Goal: Task Accomplishment & Management: Complete application form

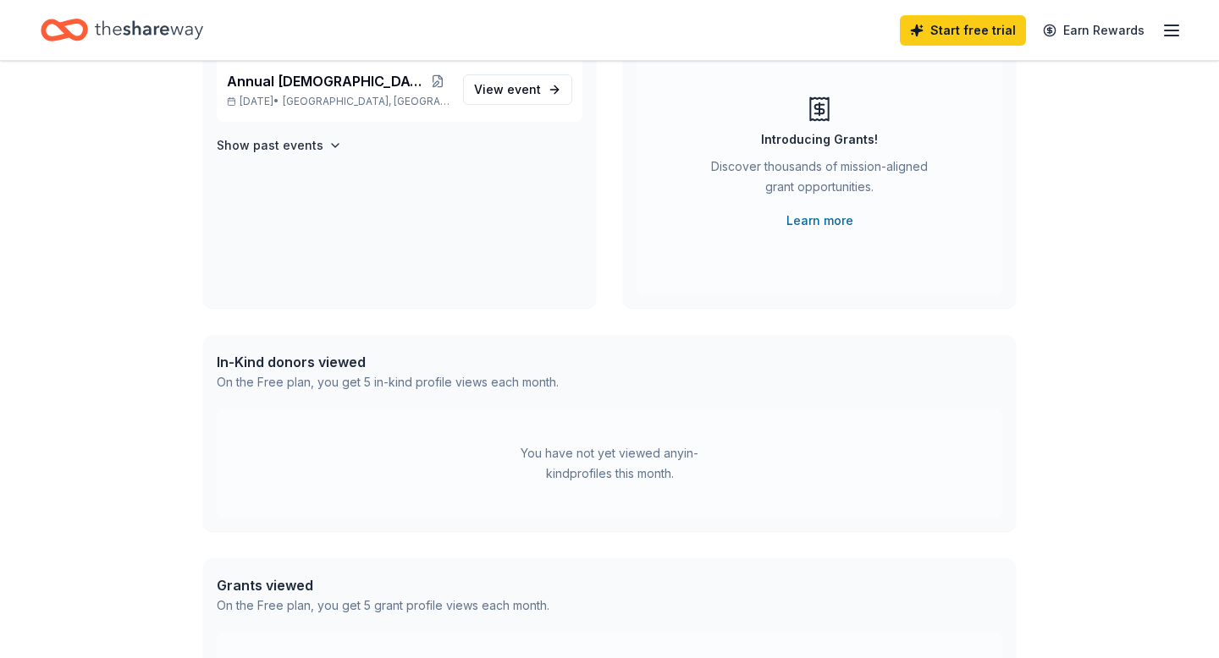
scroll to position [170, 0]
click at [1175, 28] on icon "button" at bounding box center [1171, 30] width 20 height 20
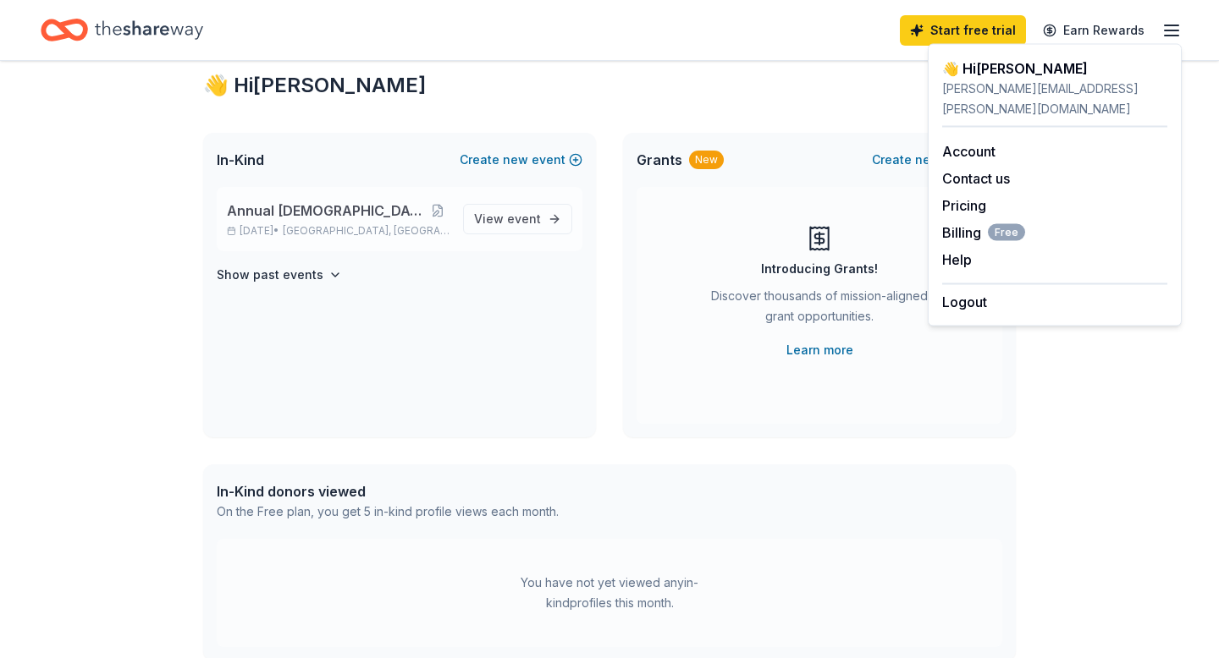
scroll to position [0, 0]
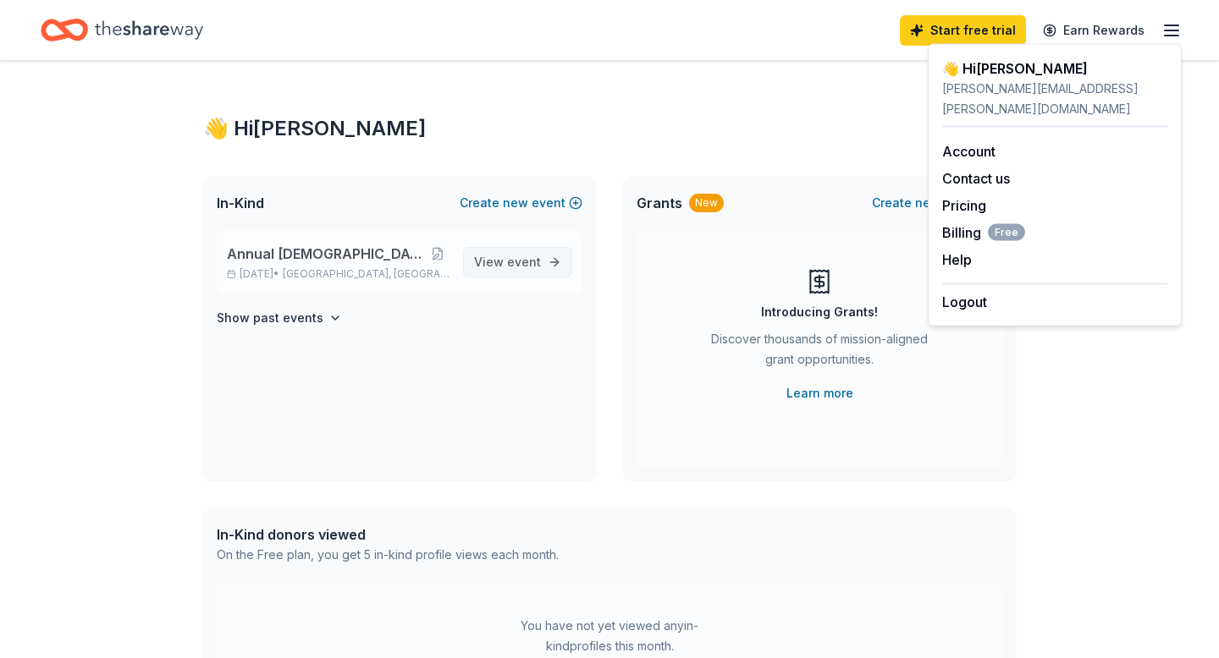
click at [524, 264] on span "event" at bounding box center [524, 262] width 34 height 14
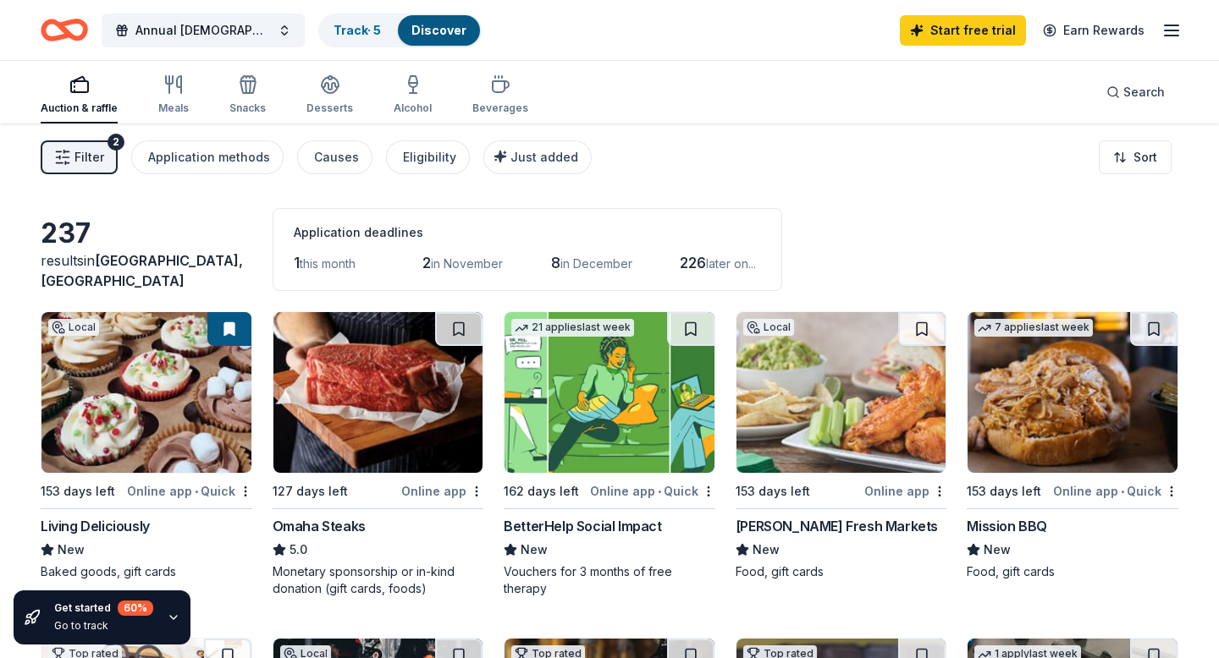
scroll to position [5, 0]
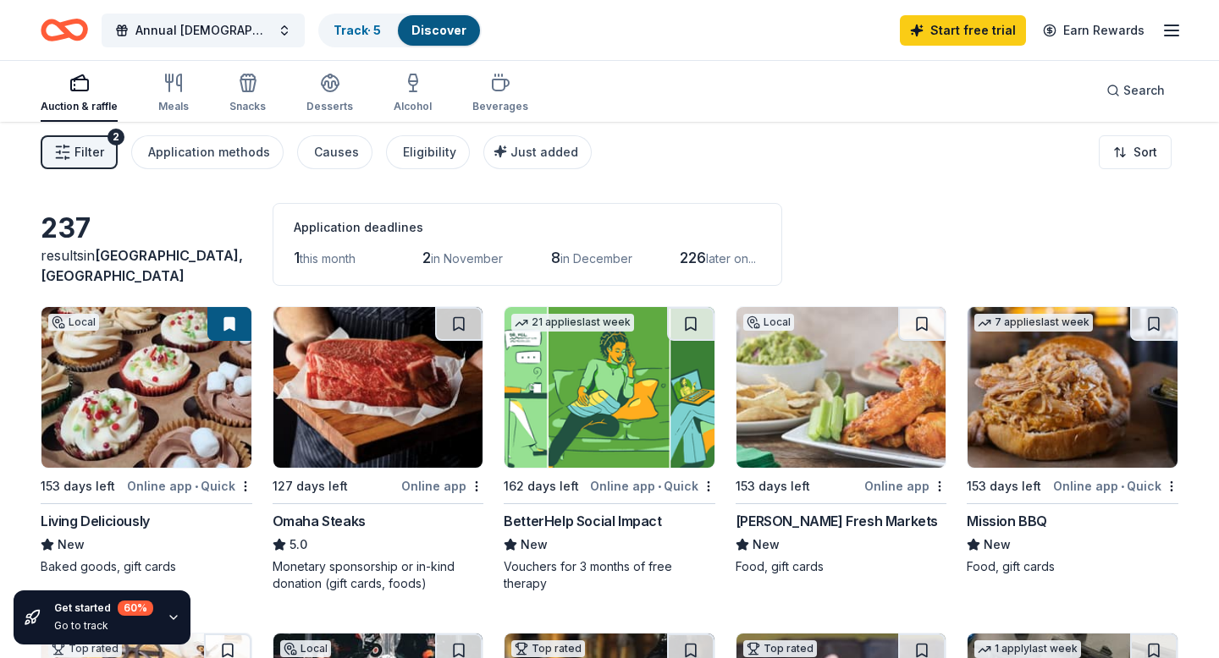
click at [315, 259] on span "this month" at bounding box center [328, 258] width 56 height 14
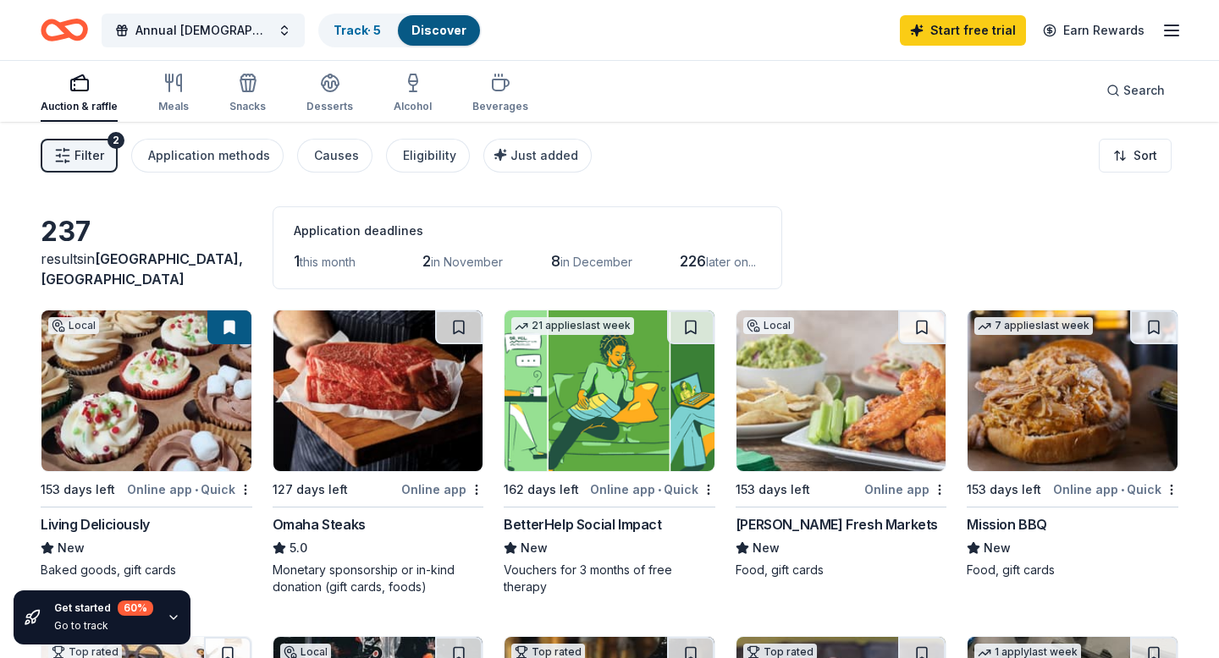
scroll to position [0, 0]
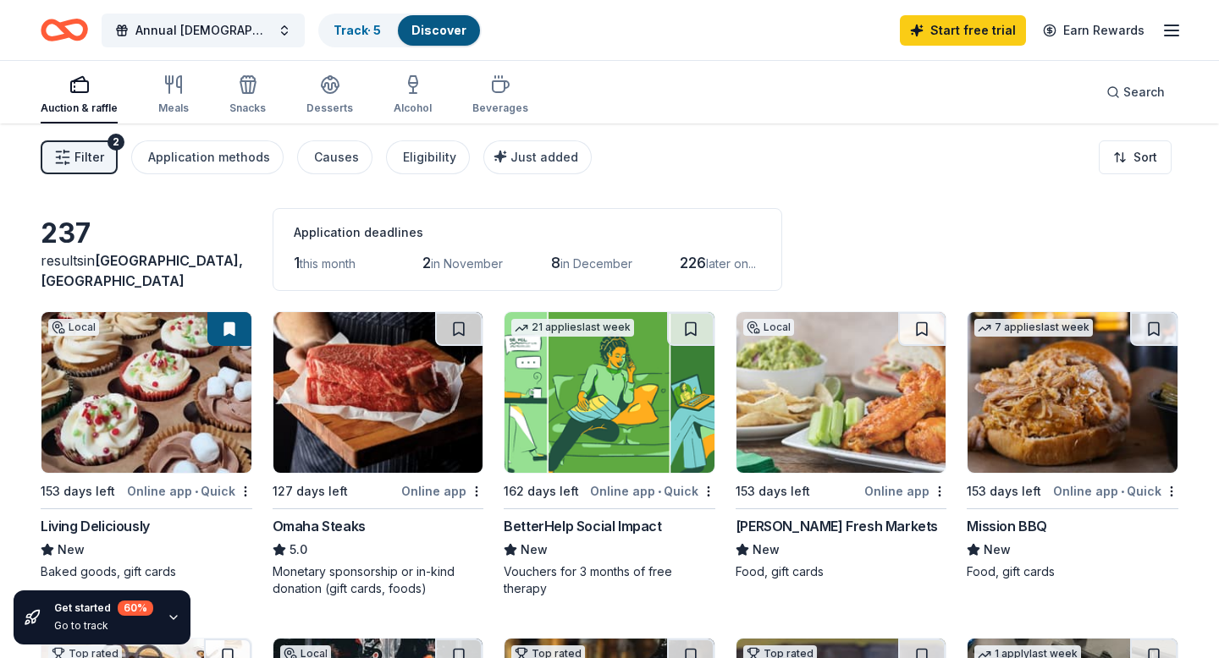
click at [85, 157] on span "Filter" at bounding box center [89, 157] width 30 height 20
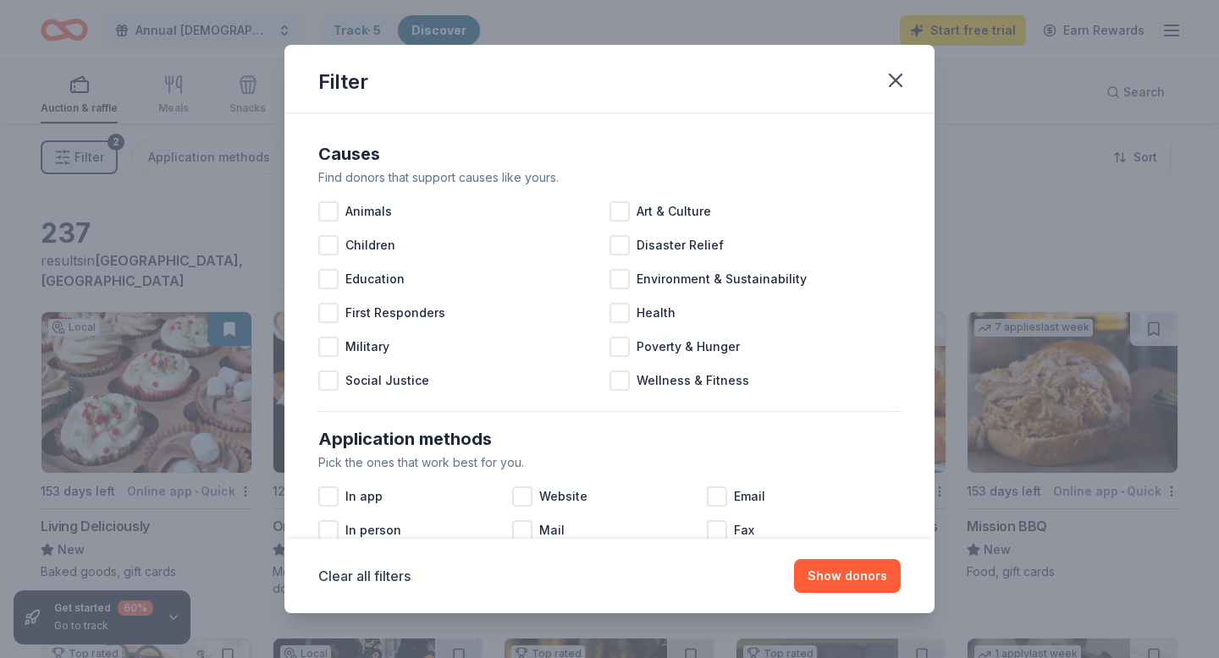
click at [85, 157] on div "Filter Causes Find donors that support causes like yours. Animals Art & Culture…" at bounding box center [609, 329] width 1219 height 658
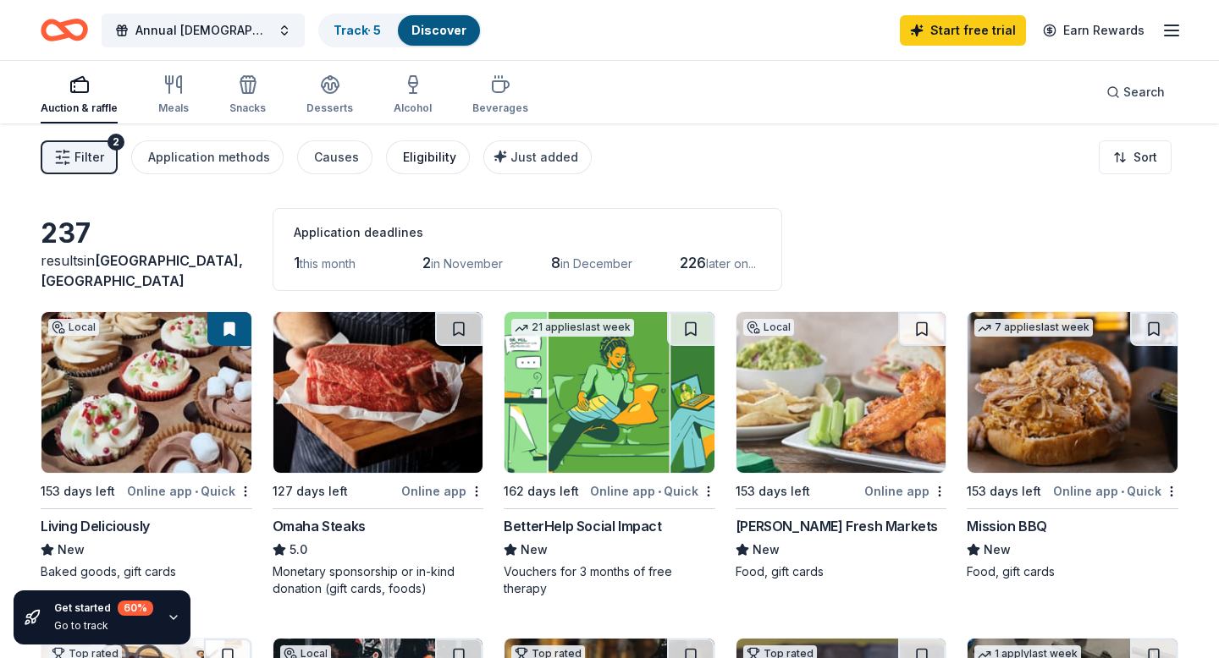
click at [417, 161] on div "Eligibility" at bounding box center [429, 157] width 53 height 20
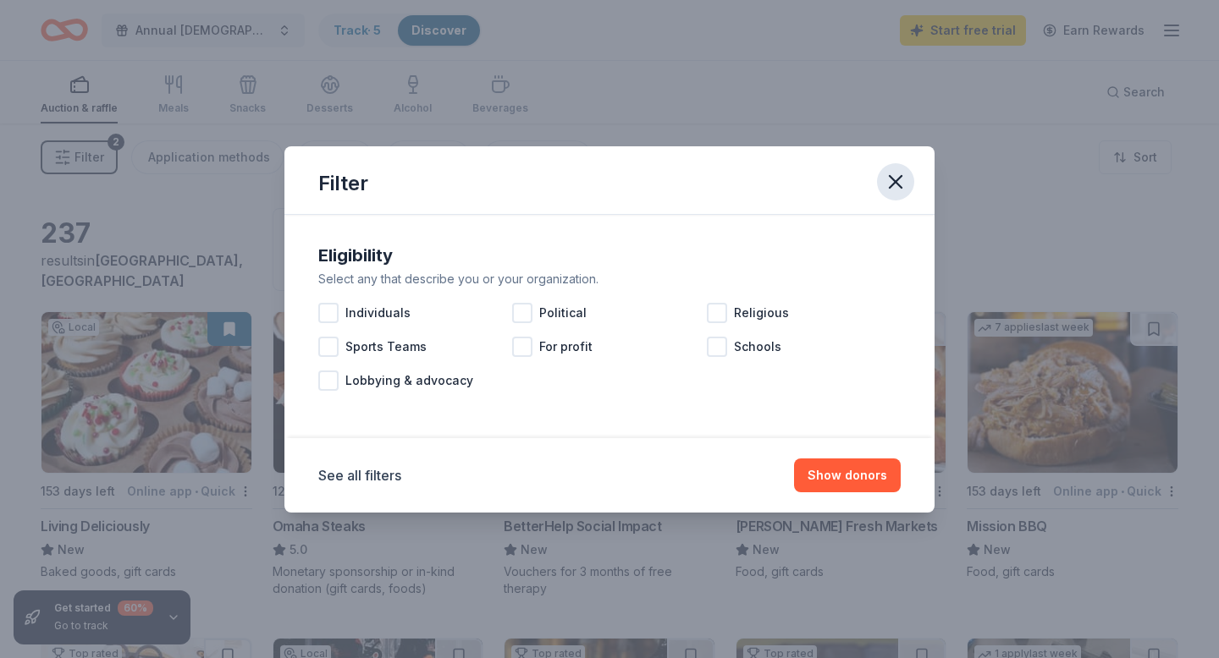
click at [897, 179] on icon "button" at bounding box center [895, 182] width 12 height 12
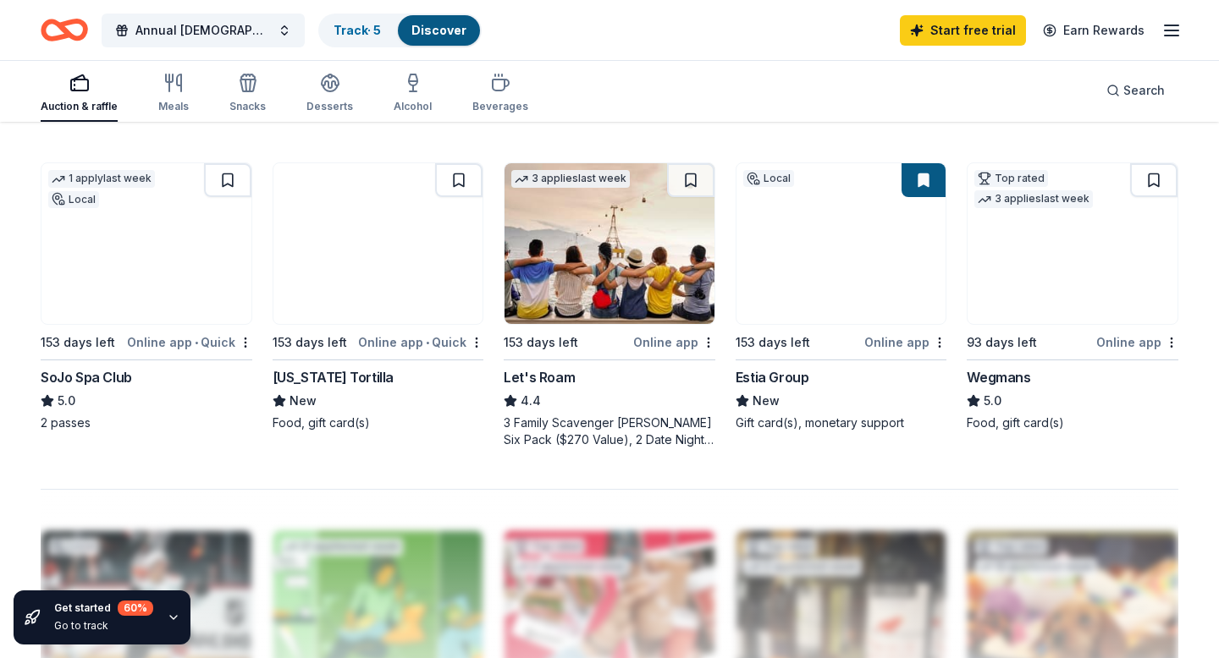
scroll to position [1039, 0]
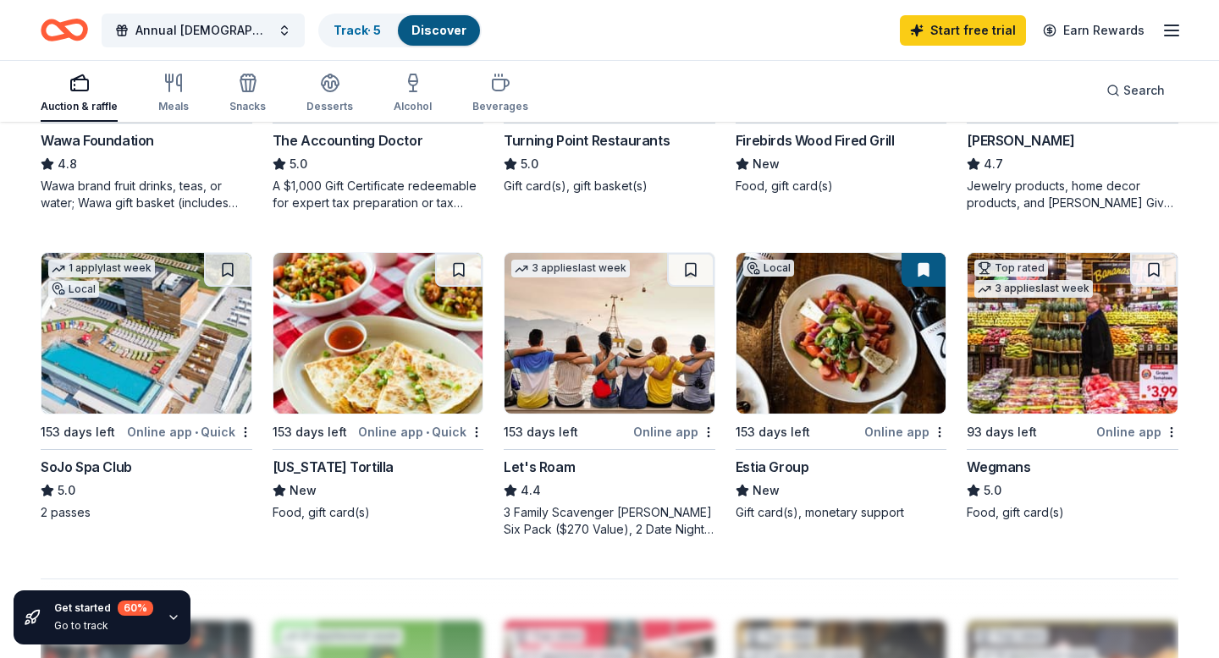
click at [112, 351] on img at bounding box center [146, 333] width 210 height 161
click at [1175, 30] on line "button" at bounding box center [1171, 30] width 14 height 0
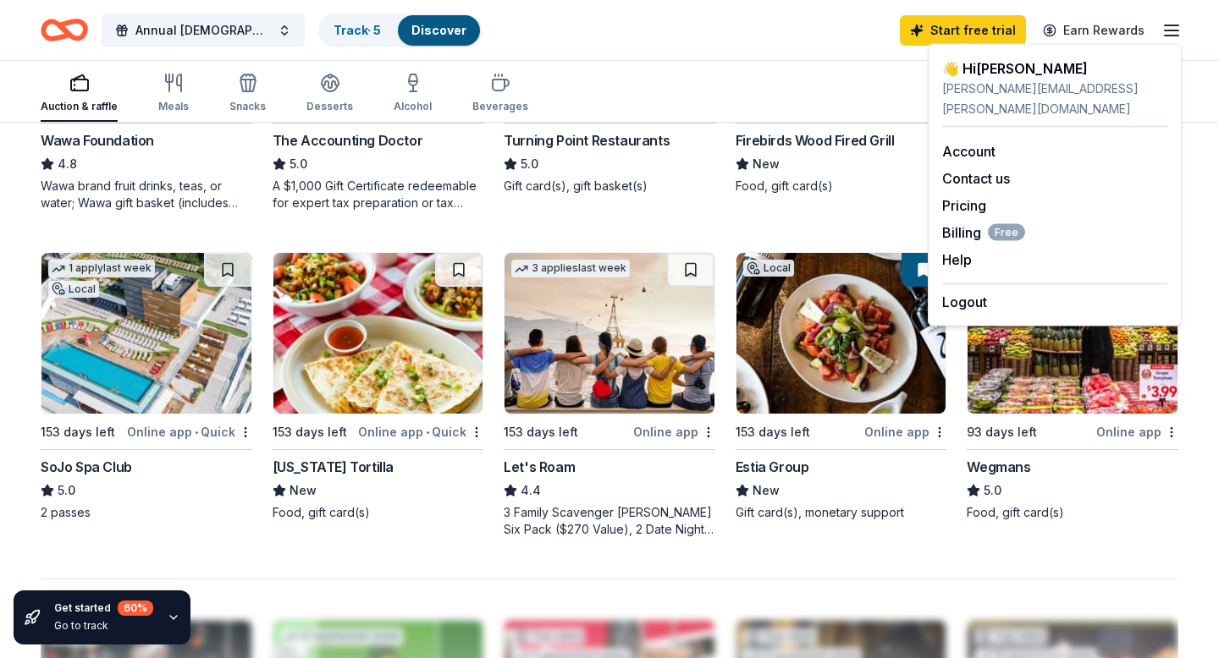
click at [755, 84] on div "Auction & raffle Meals Snacks Desserts Alcohol Beverages Search" at bounding box center [609, 90] width 1137 height 63
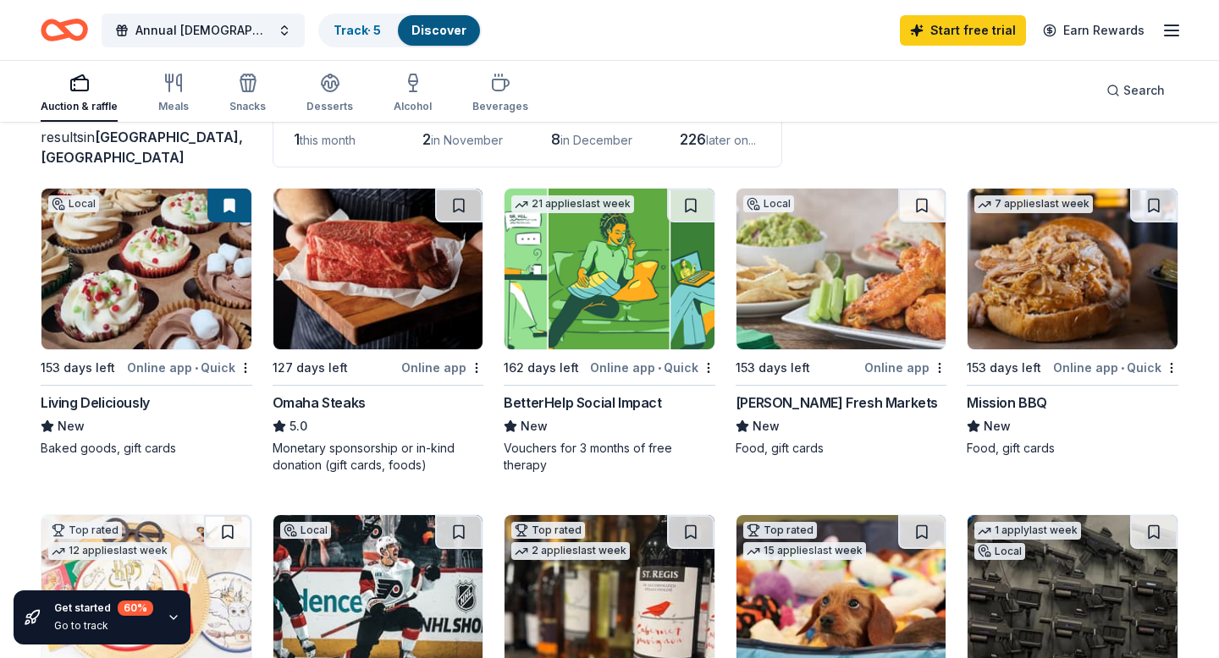
scroll to position [122, 0]
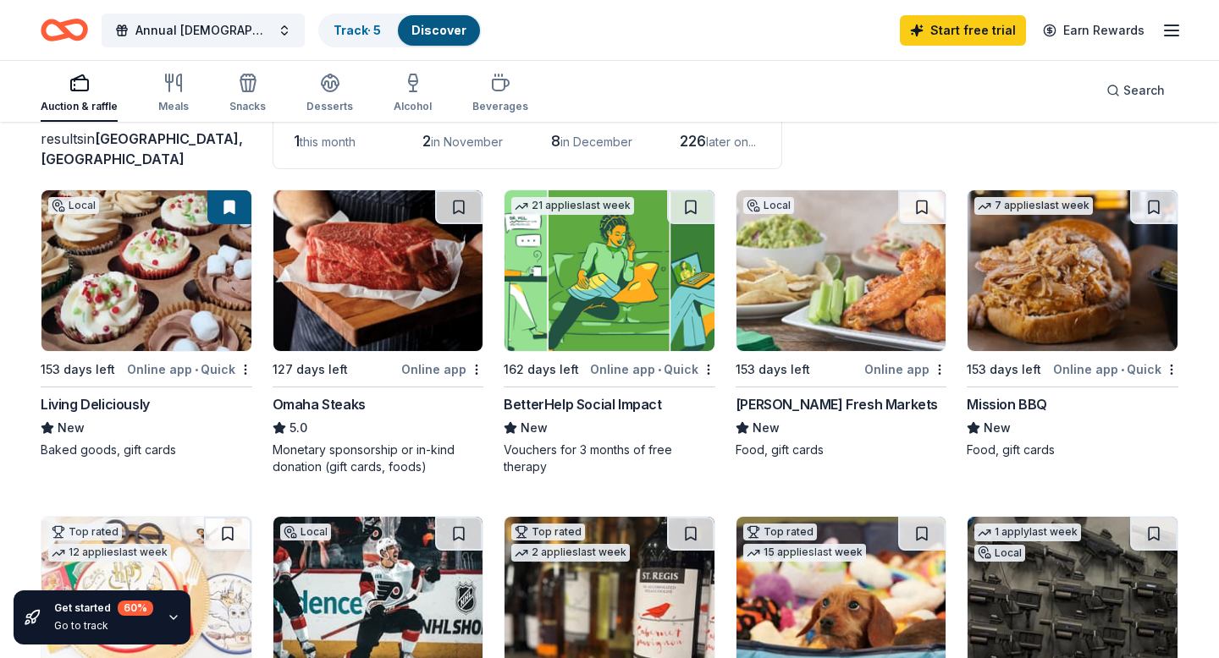
click at [400, 295] on img at bounding box center [378, 270] width 210 height 161
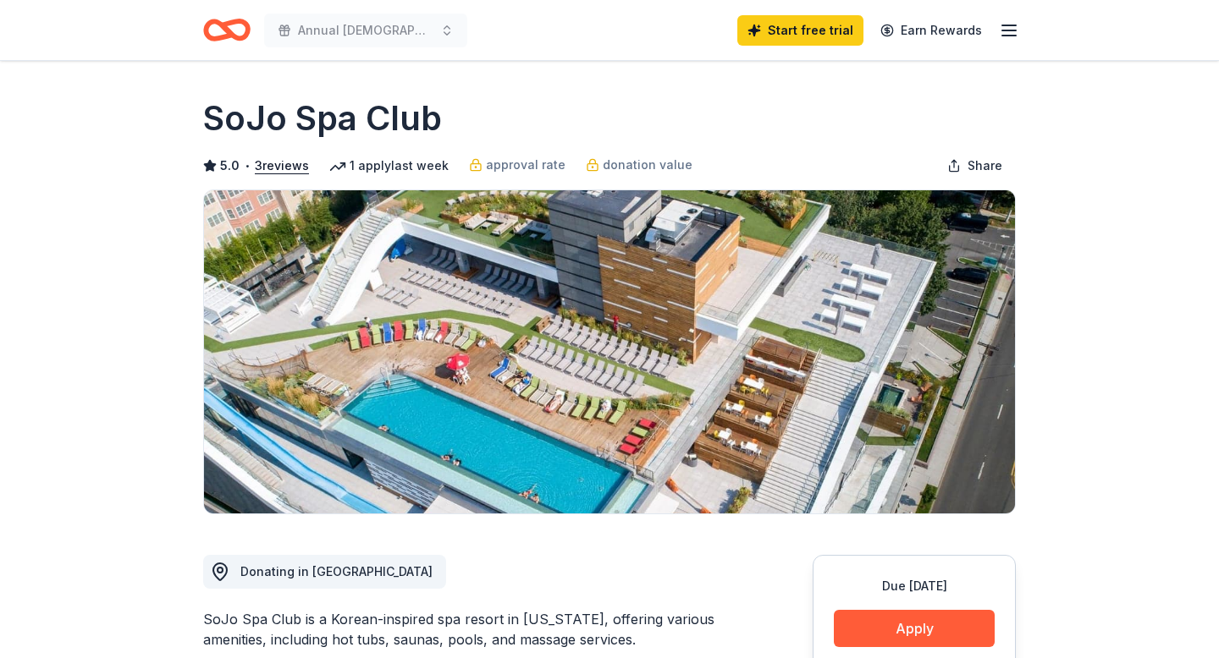
scroll to position [277, 0]
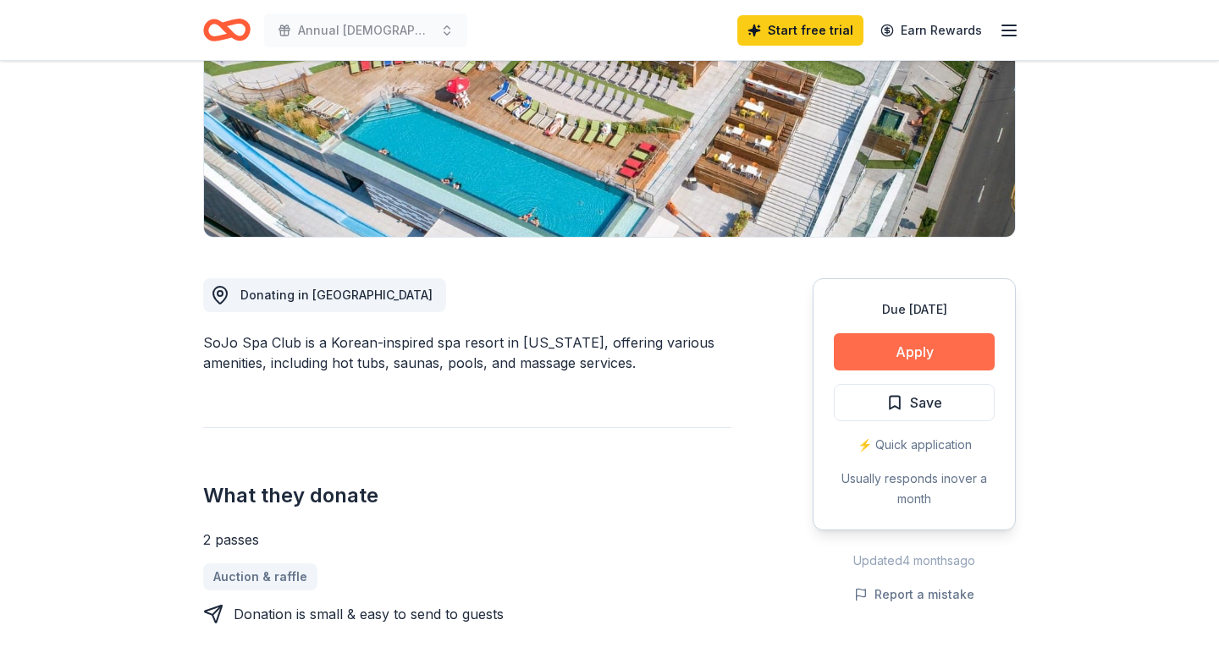
click at [884, 351] on button "Apply" at bounding box center [914, 351] width 161 height 37
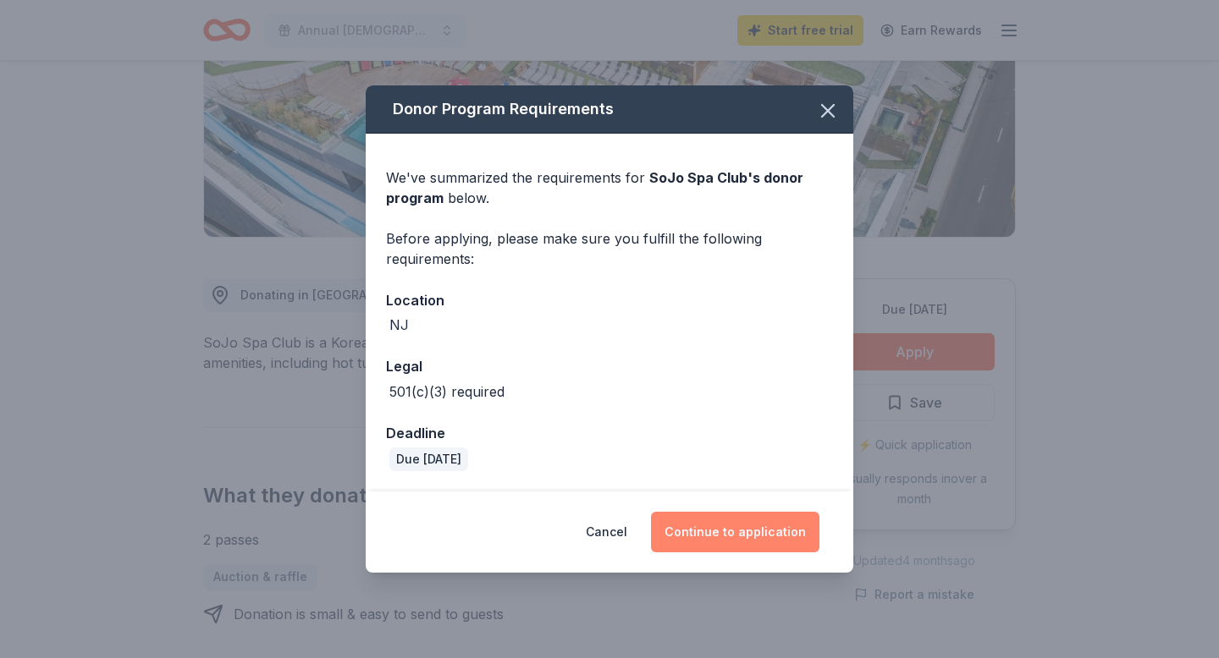
click at [751, 531] on button "Continue to application" at bounding box center [735, 532] width 168 height 41
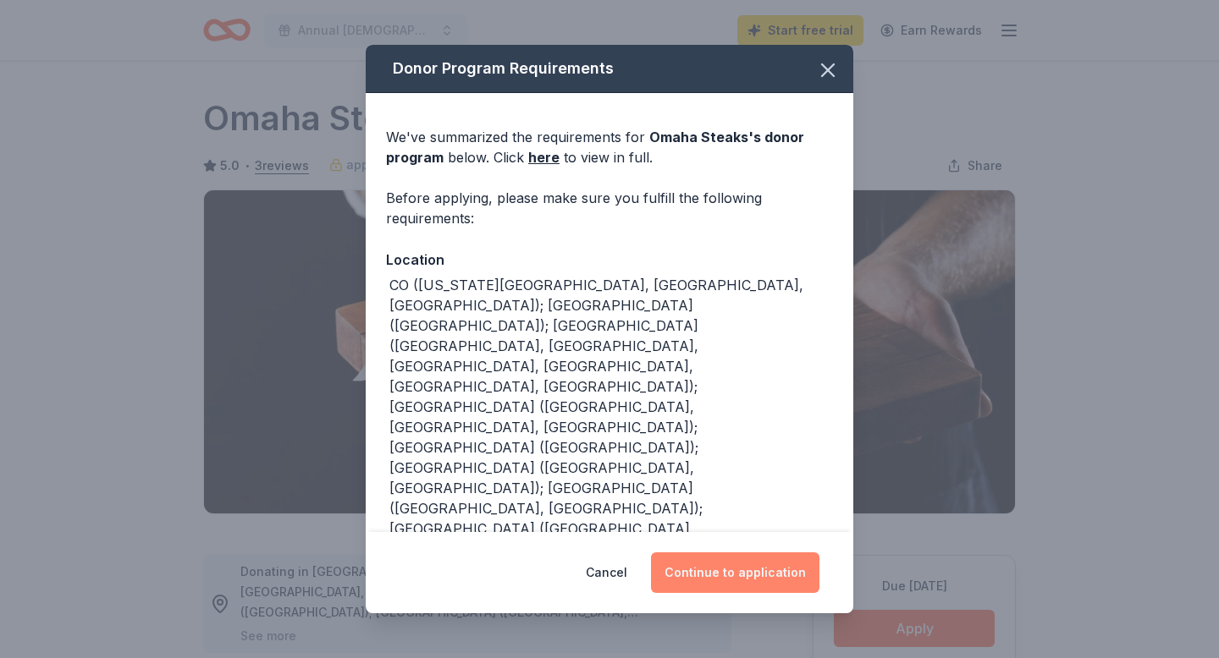
click at [748, 577] on button "Continue to application" at bounding box center [735, 573] width 168 height 41
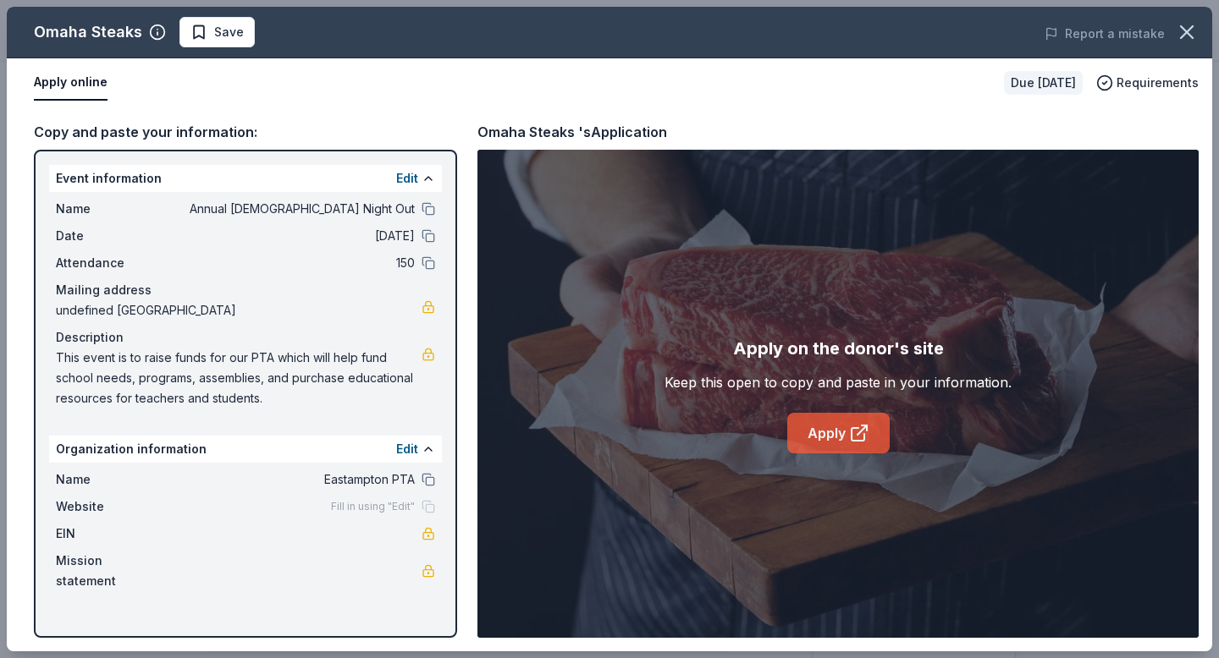
click at [832, 432] on link "Apply" at bounding box center [838, 433] width 102 height 41
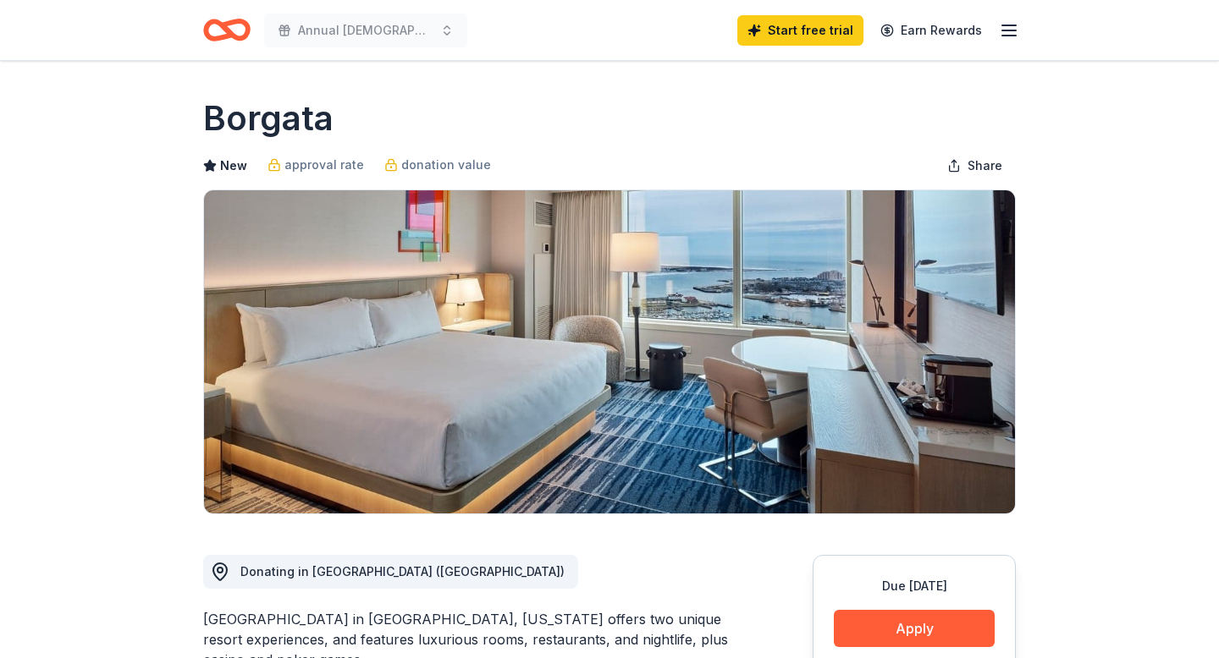
click at [1010, 30] on line "button" at bounding box center [1009, 30] width 14 height 0
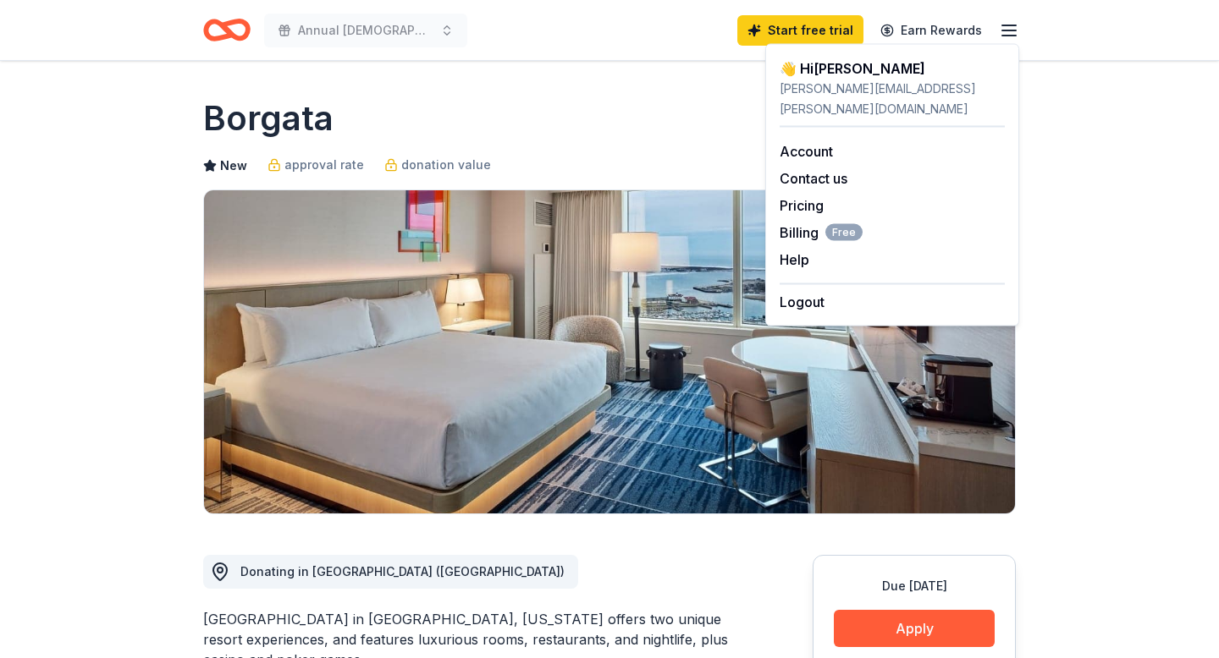
click at [1076, 50] on header "Annual Ladies Night Out Start free trial Earn Rewards" at bounding box center [609, 30] width 1219 height 61
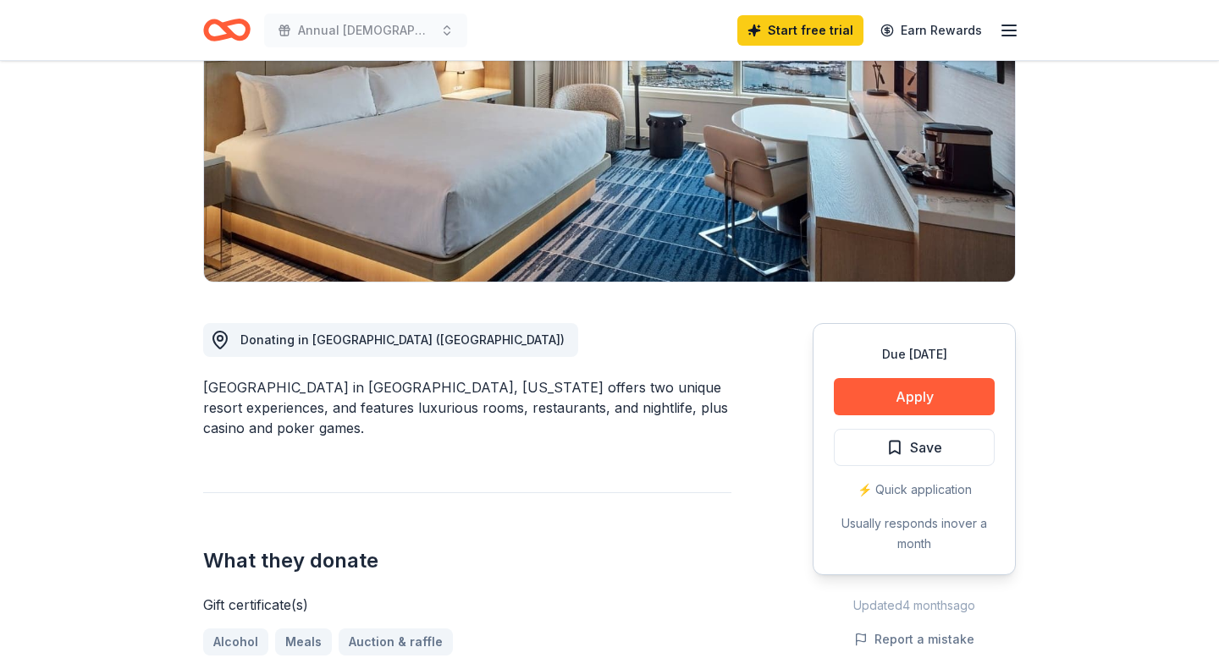
scroll to position [228, 0]
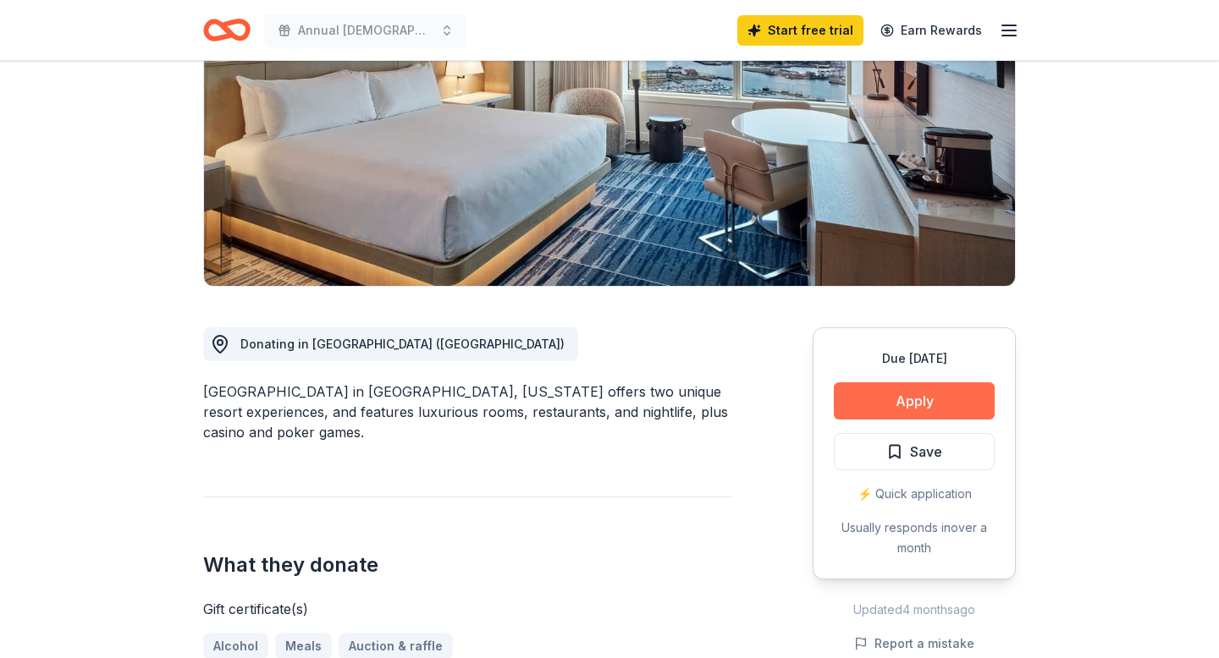
click at [880, 401] on button "Apply" at bounding box center [914, 401] width 161 height 37
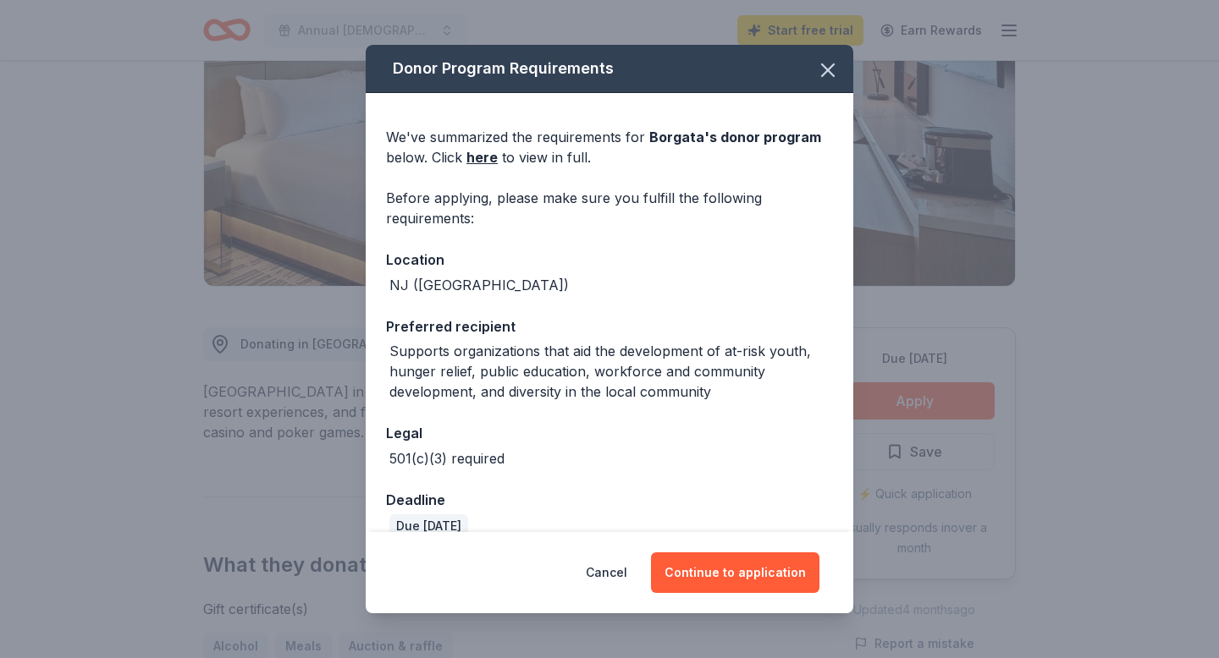
scroll to position [26, 0]
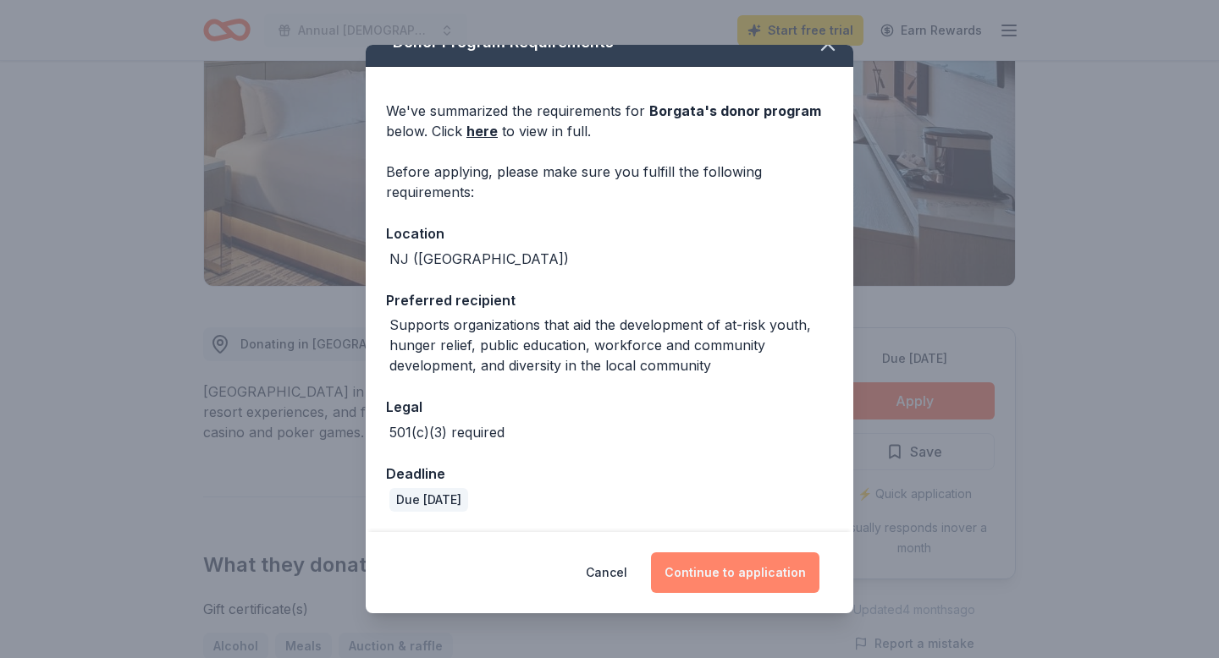
click at [723, 578] on button "Continue to application" at bounding box center [735, 573] width 168 height 41
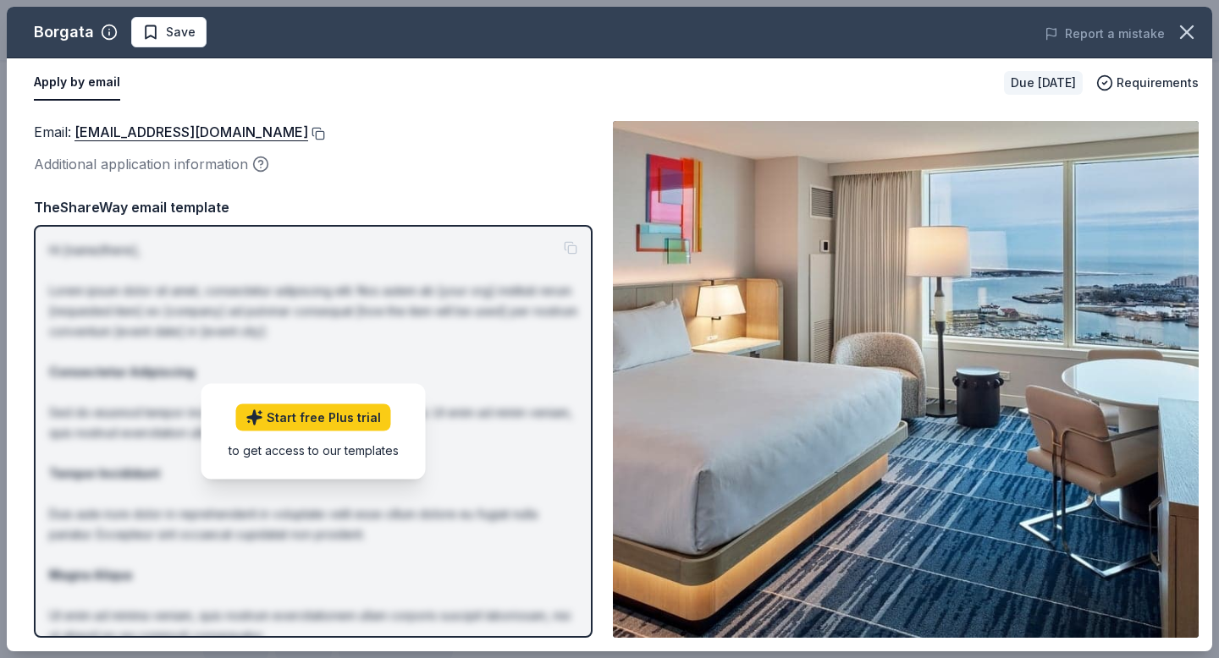
click at [308, 132] on button at bounding box center [316, 134] width 17 height 14
